Goal: Complete application form

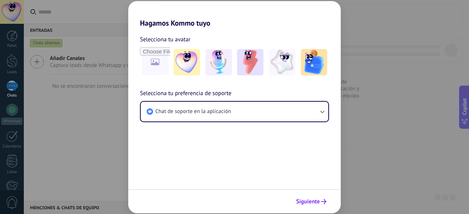
click at [316, 203] on span "Siguiente" at bounding box center [308, 201] width 24 height 5
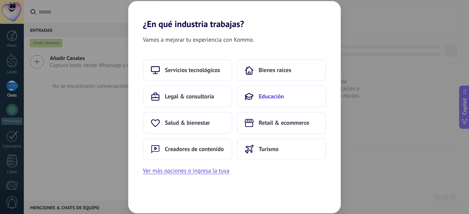
click at [268, 97] on span "Educación" at bounding box center [271, 96] width 25 height 7
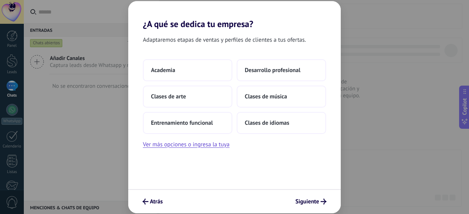
click at [269, 97] on span "Clases de música" at bounding box center [266, 96] width 42 height 7
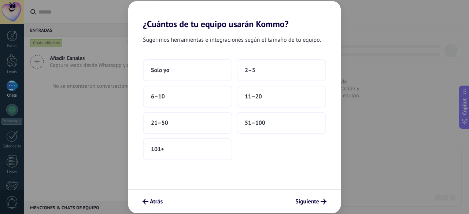
click at [269, 97] on button "11–20" at bounding box center [281, 97] width 89 height 22
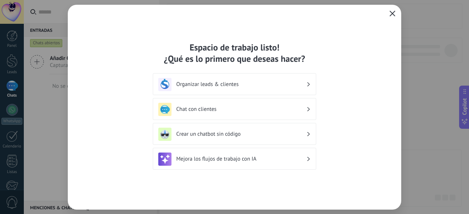
click at [392, 15] on icon "button" at bounding box center [392, 14] width 6 height 6
